Goal: Complete application form

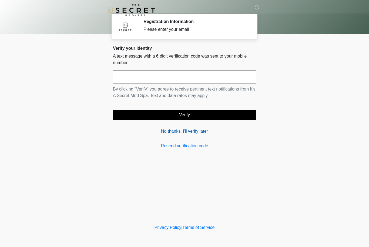
click at [193, 132] on link "No thanks, I'll verify later" at bounding box center [184, 131] width 143 height 6
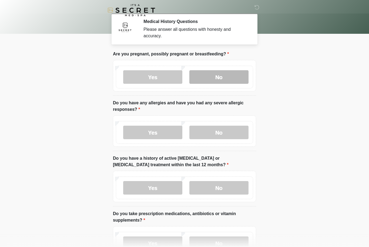
click at [222, 81] on label "No" at bounding box center [218, 77] width 59 height 14
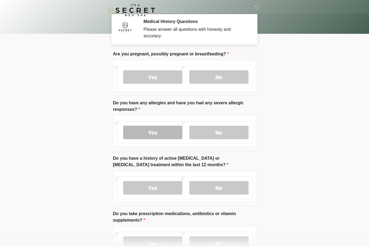
click at [160, 133] on label "Yes" at bounding box center [152, 133] width 59 height 14
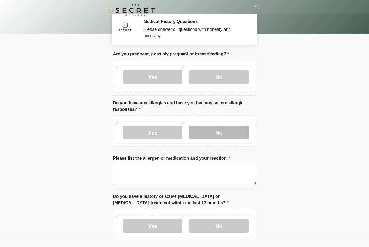
click at [224, 132] on label "No" at bounding box center [218, 133] width 59 height 14
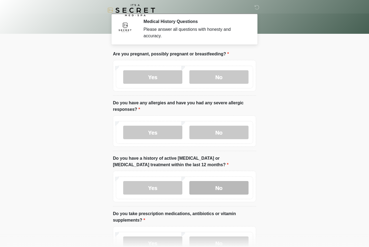
click at [225, 185] on label "No" at bounding box center [218, 188] width 59 height 14
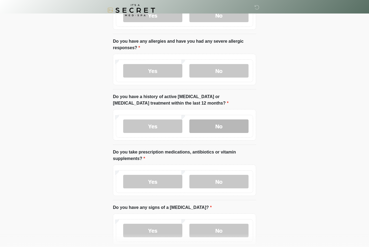
scroll to position [69, 0]
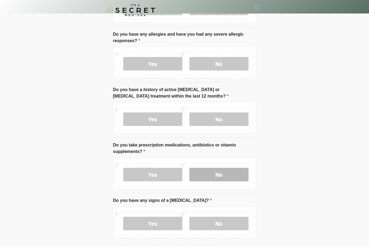
click at [234, 175] on label "No" at bounding box center [218, 175] width 59 height 14
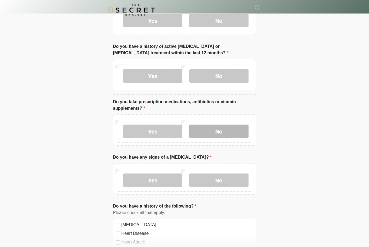
scroll to position [112, 0]
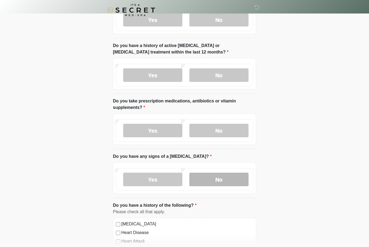
click at [231, 174] on label "No" at bounding box center [218, 180] width 59 height 14
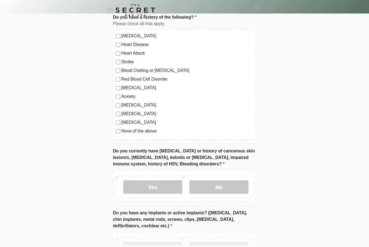
scroll to position [300, 0]
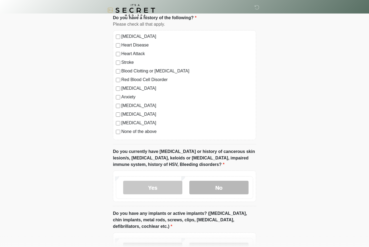
click at [226, 190] on label "No" at bounding box center [218, 188] width 59 height 14
click at [156, 247] on label "Yes" at bounding box center [152, 250] width 59 height 14
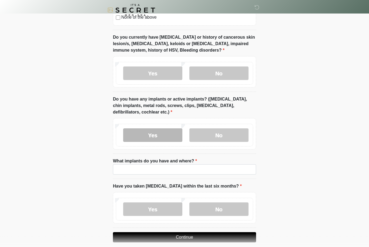
scroll to position [420, 0]
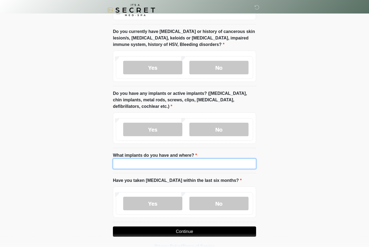
click at [194, 165] on input "What implants do you have and where?" at bounding box center [184, 164] width 143 height 10
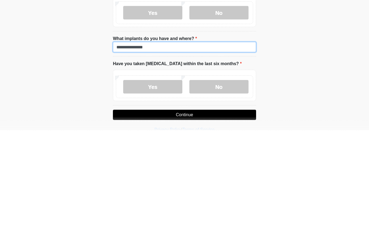
scroll to position [421, 0]
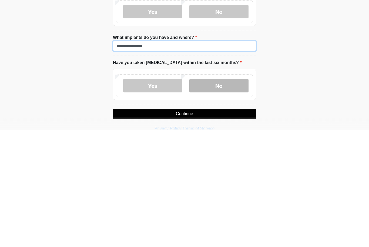
type input "**********"
click at [225, 196] on label "No" at bounding box center [218, 203] width 59 height 14
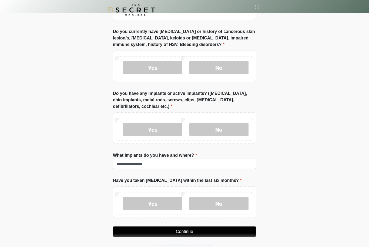
click at [210, 230] on button "Continue" at bounding box center [184, 232] width 143 height 10
click at [222, 230] on button "Continue" at bounding box center [184, 232] width 143 height 10
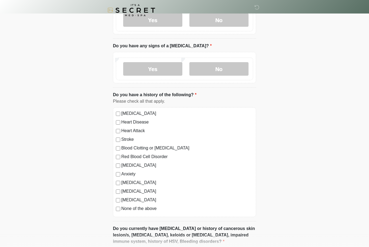
scroll to position [0, 0]
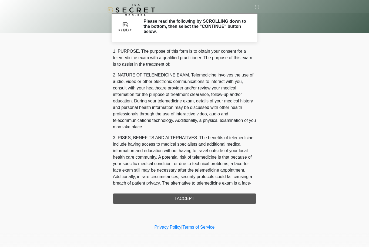
click at [211, 196] on div "1. PURPOSE. The purpose of this form is to obtain your consent for a telemedici…" at bounding box center [184, 126] width 143 height 156
click at [190, 198] on div "1. PURPOSE. The purpose of this form is to obtain your consent for a telemedici…" at bounding box center [184, 126] width 143 height 156
click at [188, 197] on div "1. PURPOSE. The purpose of this form is to obtain your consent for a telemedici…" at bounding box center [184, 126] width 143 height 156
click at [187, 197] on div "1. PURPOSE. The purpose of this form is to obtain your consent for a telemedici…" at bounding box center [184, 126] width 143 height 156
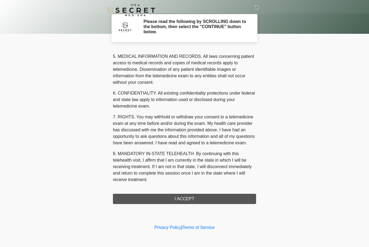
scroll to position [188, 0]
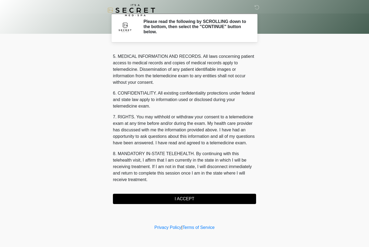
click at [201, 198] on button "I ACCEPT" at bounding box center [184, 199] width 143 height 10
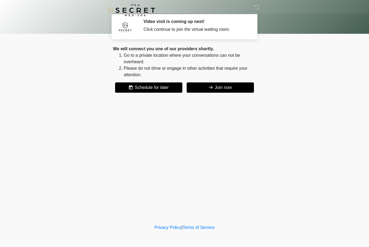
click at [227, 91] on button "Join now" at bounding box center [220, 87] width 67 height 10
